Goal: Navigation & Orientation: Find specific page/section

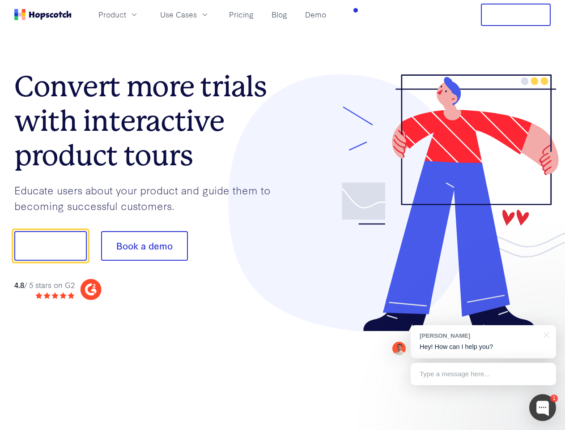
click at [283, 215] on div at bounding box center [417, 202] width 269 height 257
click at [126, 14] on span "Product" at bounding box center [112, 14] width 28 height 11
click at [197, 14] on span "Use Cases" at bounding box center [178, 14] width 37 height 11
click at [516, 15] on button "Free Trial" at bounding box center [516, 15] width 70 height 22
click at [50, 246] on button "Show me!" at bounding box center [50, 246] width 73 height 30
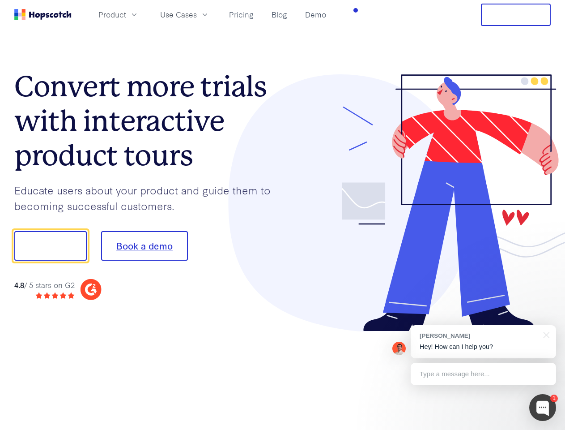
click at [144, 246] on button "Book a demo" at bounding box center [144, 246] width 87 height 30
click at [543, 407] on div at bounding box center [543, 407] width 27 height 27
click at [483, 342] on div "[PERSON_NAME] Hey! How can I help you?" at bounding box center [483, 341] width 145 height 33
click at [545, 429] on div "1 [PERSON_NAME] Hey! How can I help you? Type a message here... Free live chat …" at bounding box center [282, 430] width 565 height 0
click at [483, 374] on div at bounding box center [473, 304] width 168 height 179
